Goal: Transaction & Acquisition: Purchase product/service

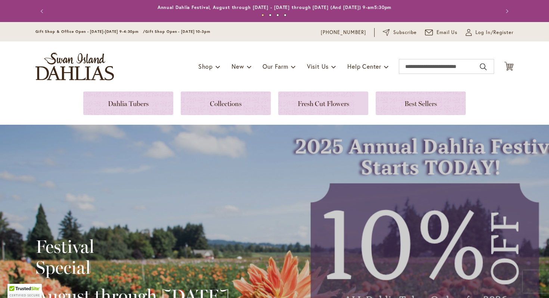
scroll to position [4, 0]
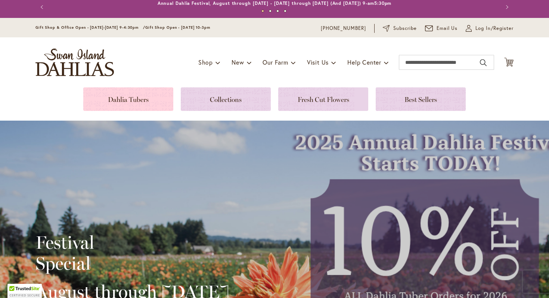
click at [150, 95] on link at bounding box center [128, 99] width 90 height 24
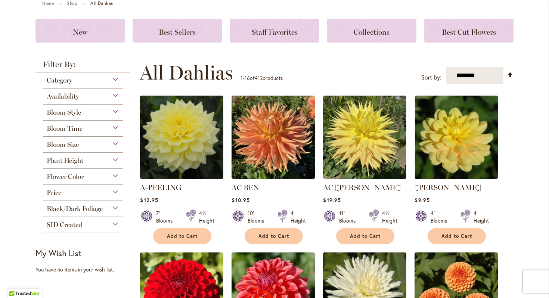
scroll to position [149, 0]
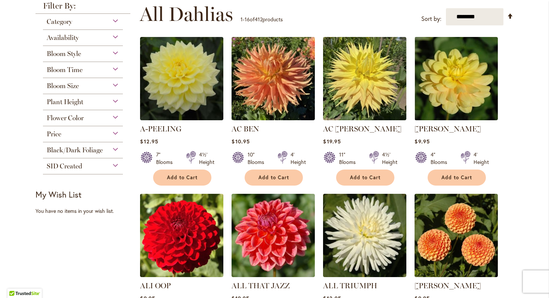
click at [96, 121] on div "Flower Color" at bounding box center [83, 118] width 80 height 16
click at [116, 117] on div "Flower Color" at bounding box center [83, 116] width 80 height 12
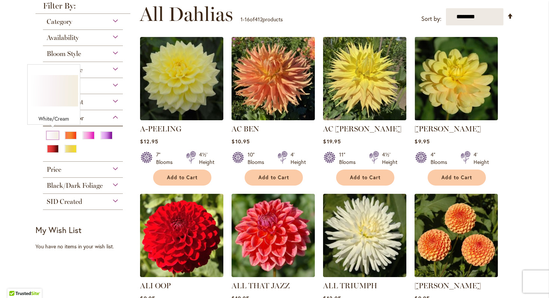
click at [52, 137] on div "White/Cream" at bounding box center [53, 135] width 12 height 8
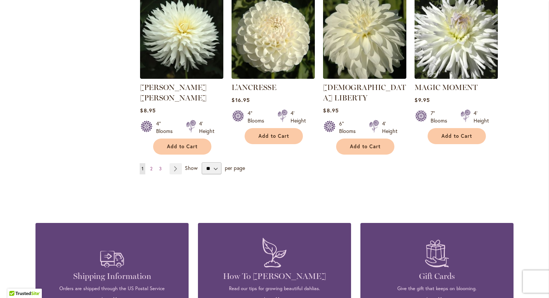
scroll to position [669, 0]
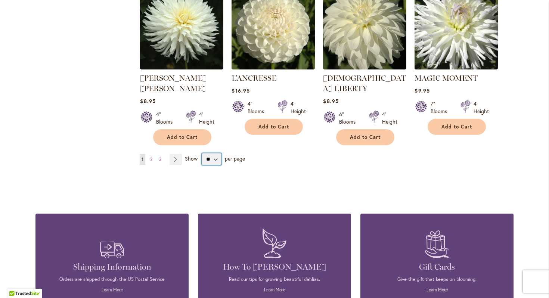
click at [212, 153] on select "** ** ** **" at bounding box center [212, 159] width 20 height 12
select select "**"
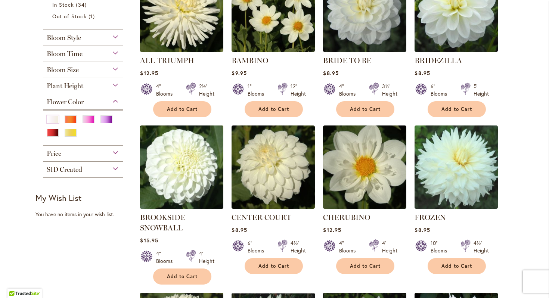
scroll to position [209, 0]
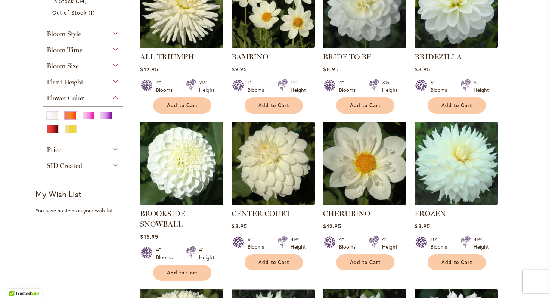
click at [70, 113] on div "Orange/Peach" at bounding box center [71, 116] width 12 height 8
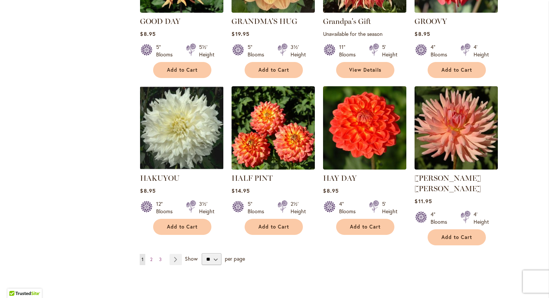
scroll to position [2519, 0]
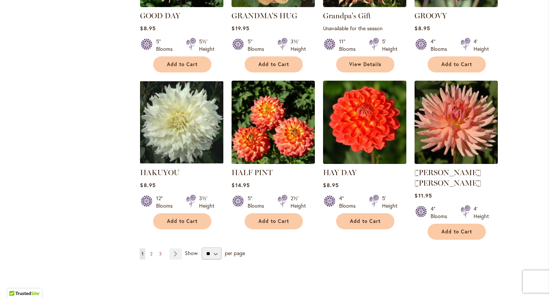
click at [155, 248] on ul "You're currently reading page 1 Page 2 Page 3 Page Next" at bounding box center [162, 253] width 45 height 11
click at [154, 248] on link "Page 2" at bounding box center [151, 253] width 6 height 11
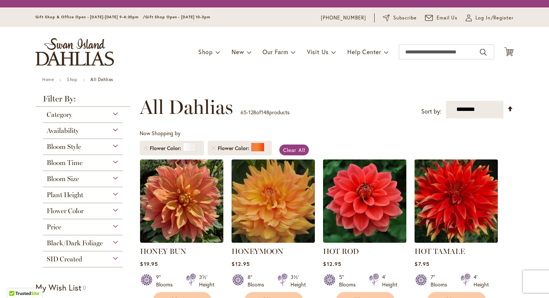
click at [152, 188] on img at bounding box center [181, 200] width 83 height 83
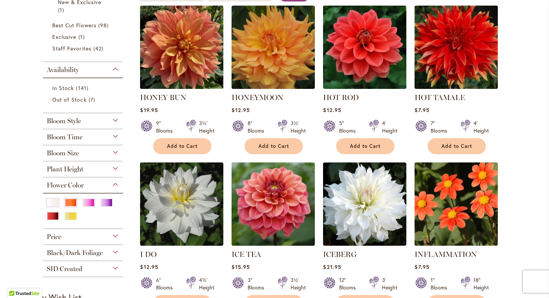
scroll to position [170, 0]
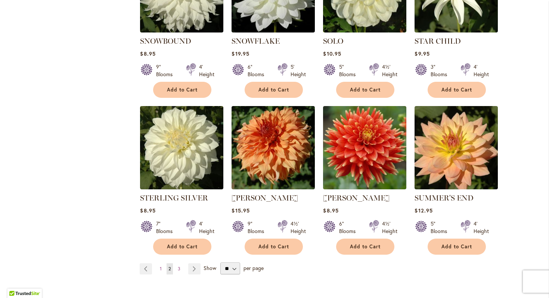
scroll to position [2485, 0]
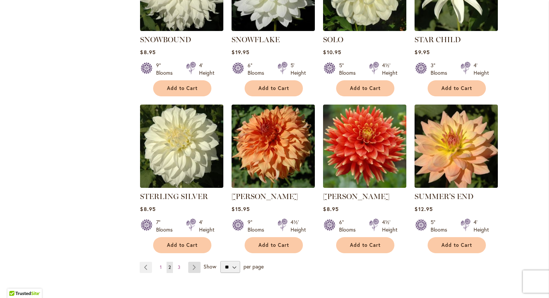
click at [195, 262] on link "Page Next" at bounding box center [194, 267] width 12 height 11
